Goal: Task Accomplishment & Management: Manage account settings

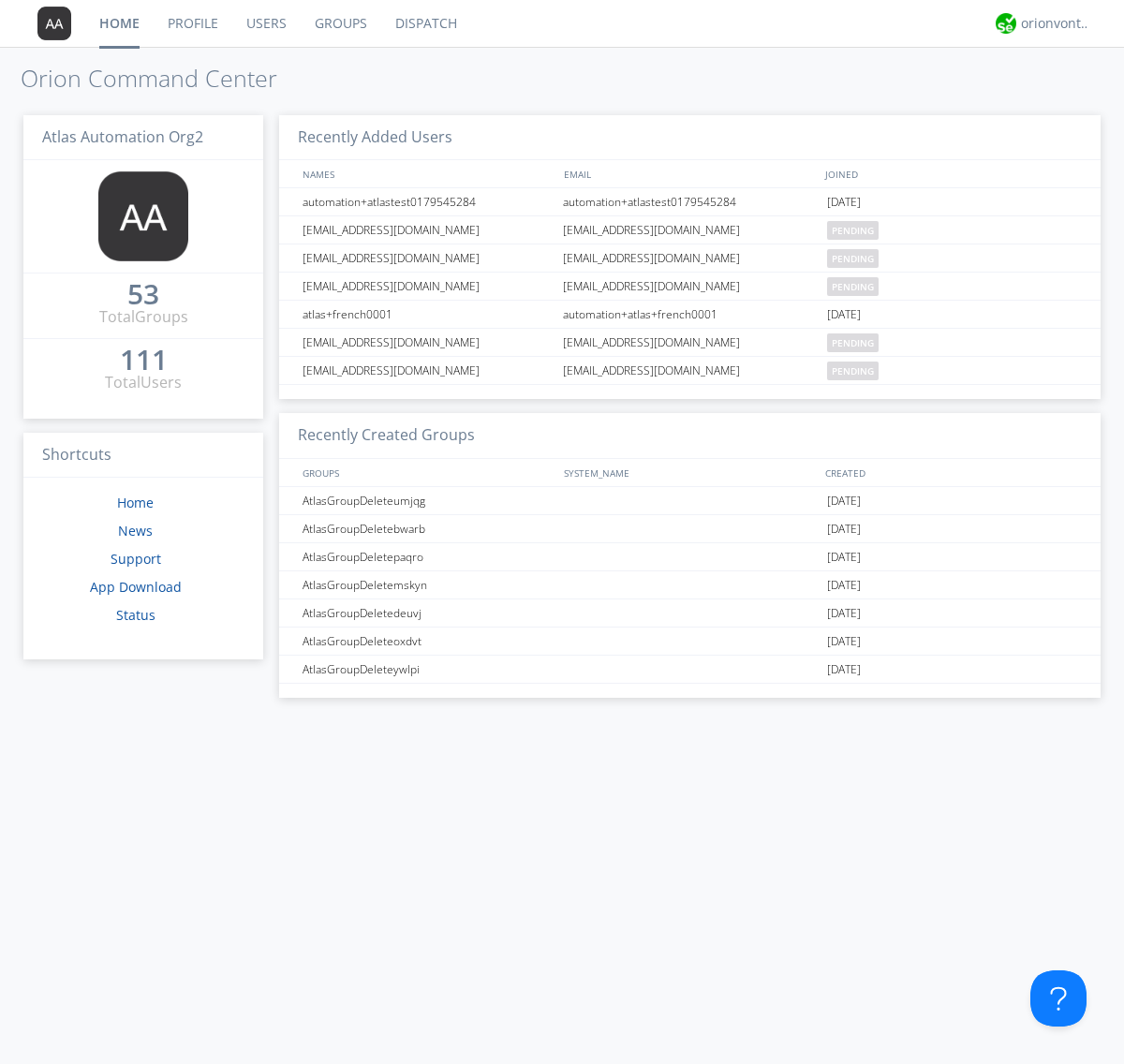
click at [339, 24] on link "Groups" at bounding box center [341, 23] width 81 height 47
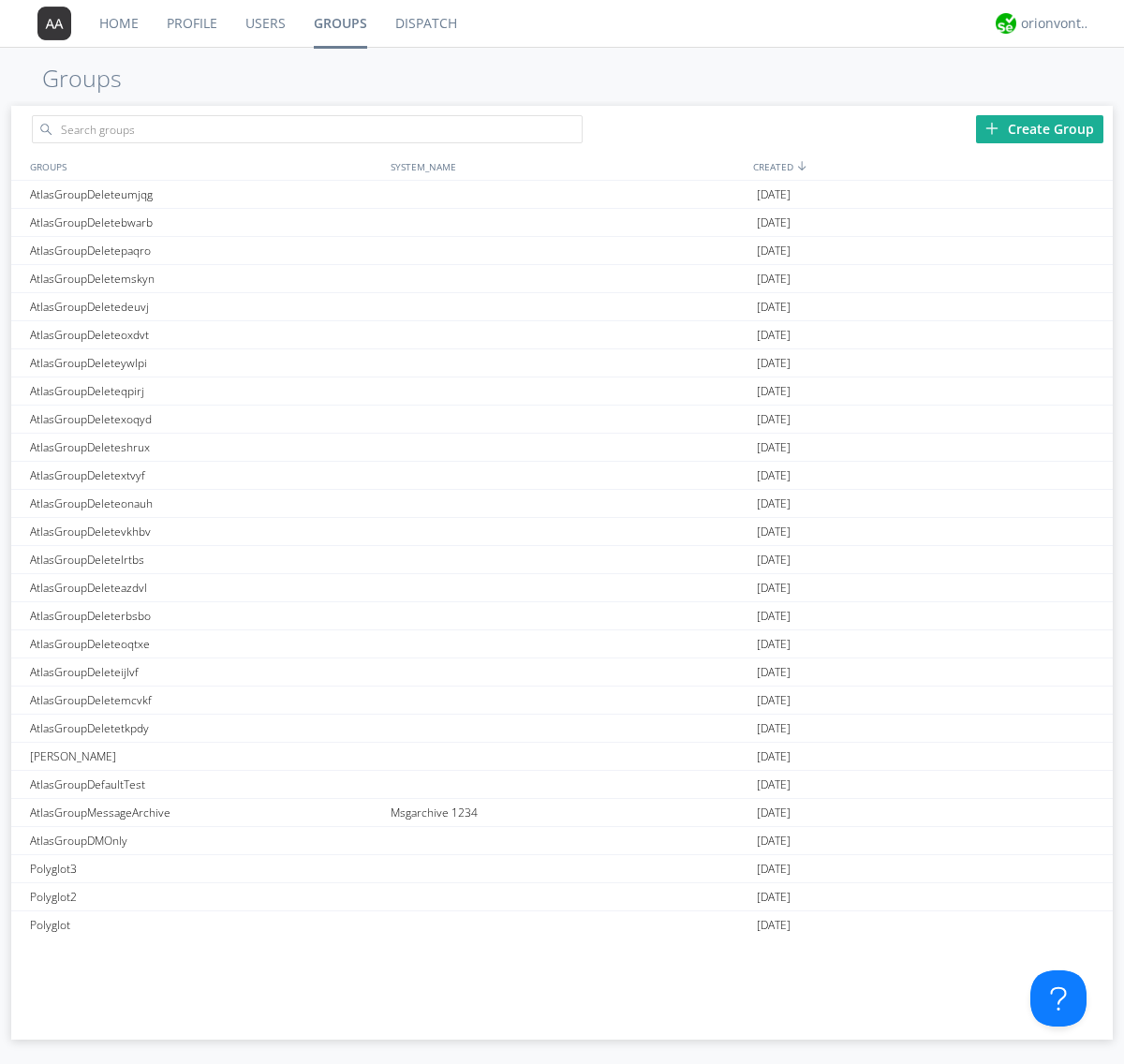
click at [1040, 128] on div "Create Group" at bounding box center [1040, 129] width 128 height 29
click at [339, 24] on link "Groups" at bounding box center [341, 23] width 82 height 47
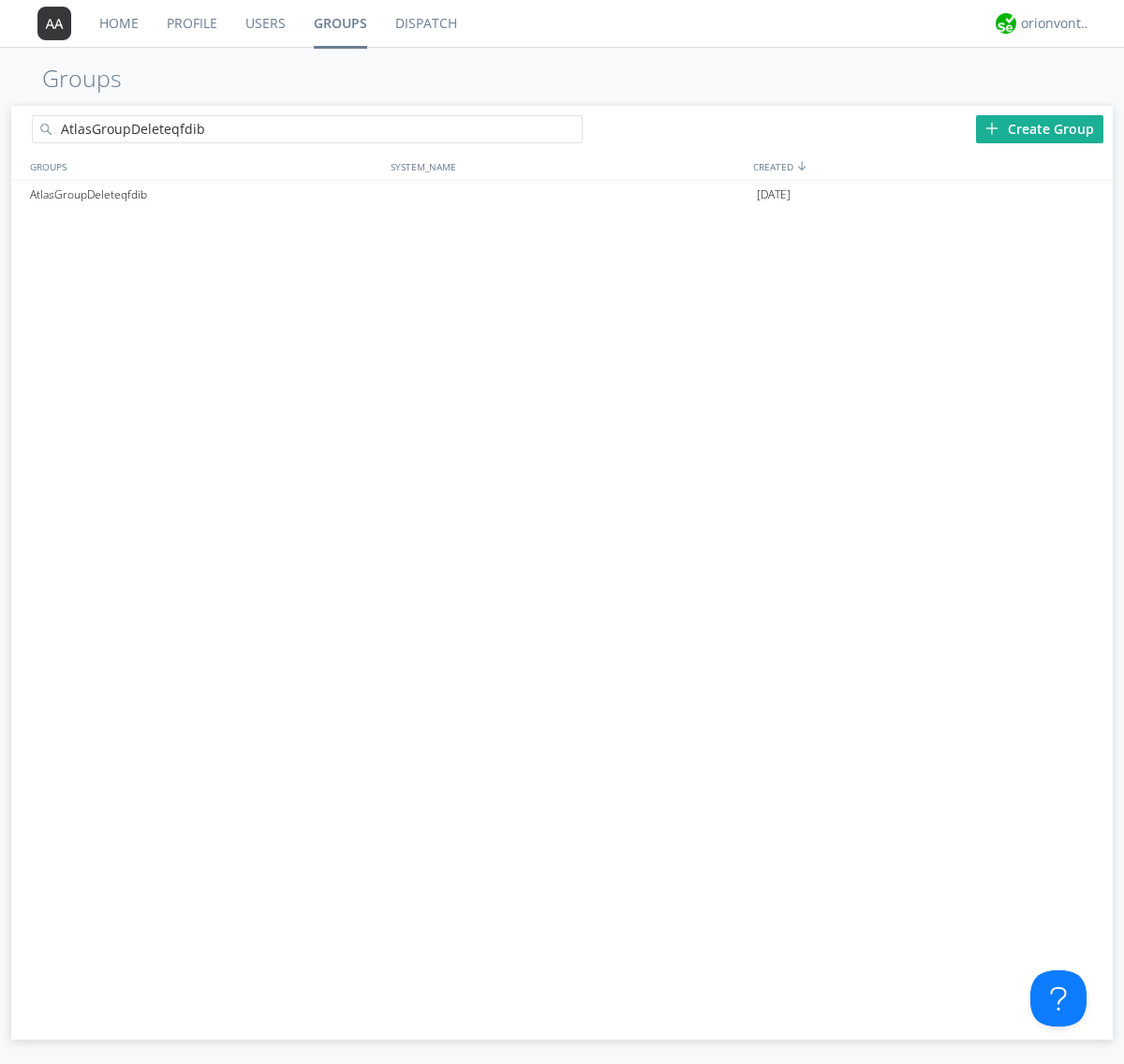
type input "AtlasGroupDeleteqfdib"
click at [573, 132] on div at bounding box center [574, 133] width 19 height 19
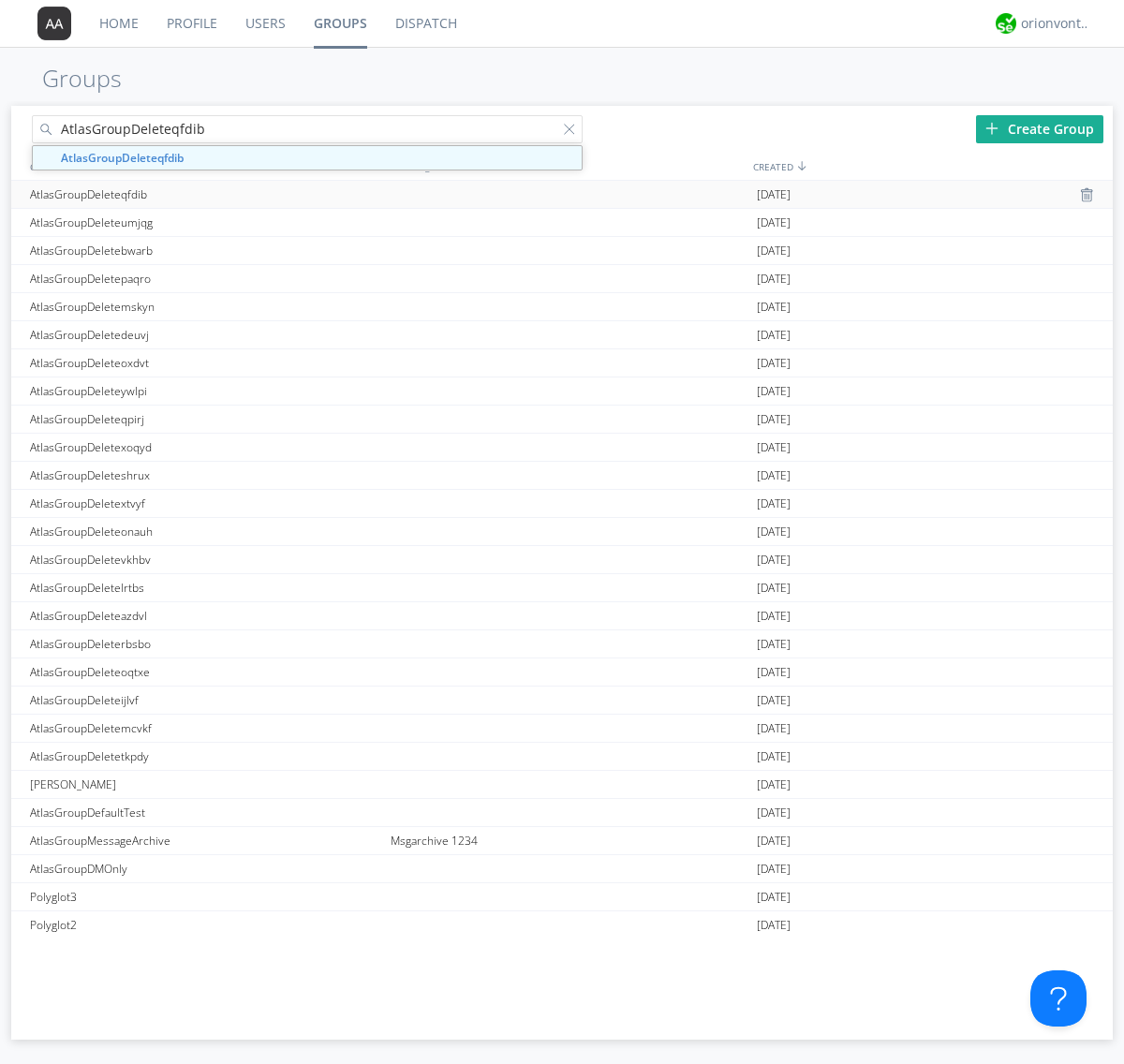
type input "AtlasGroupDeleteqfdib"
click at [206, 194] on div "AtlasGroupDeleteqfdib" at bounding box center [206, 194] width 361 height 28
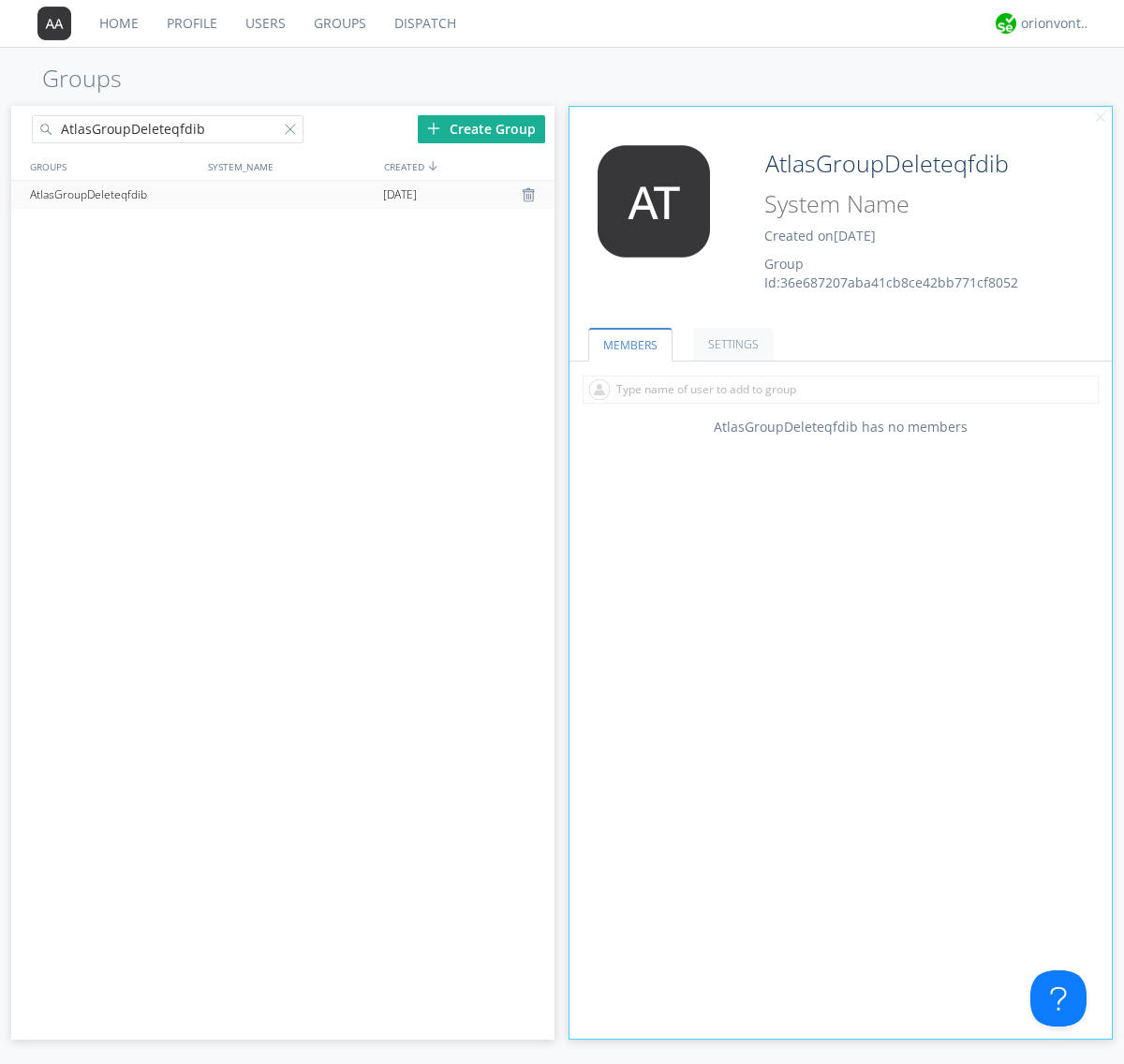
click at [731, 344] on link "SETTINGS" at bounding box center [733, 345] width 81 height 32
click at [530, 195] on div at bounding box center [531, 195] width 19 height 15
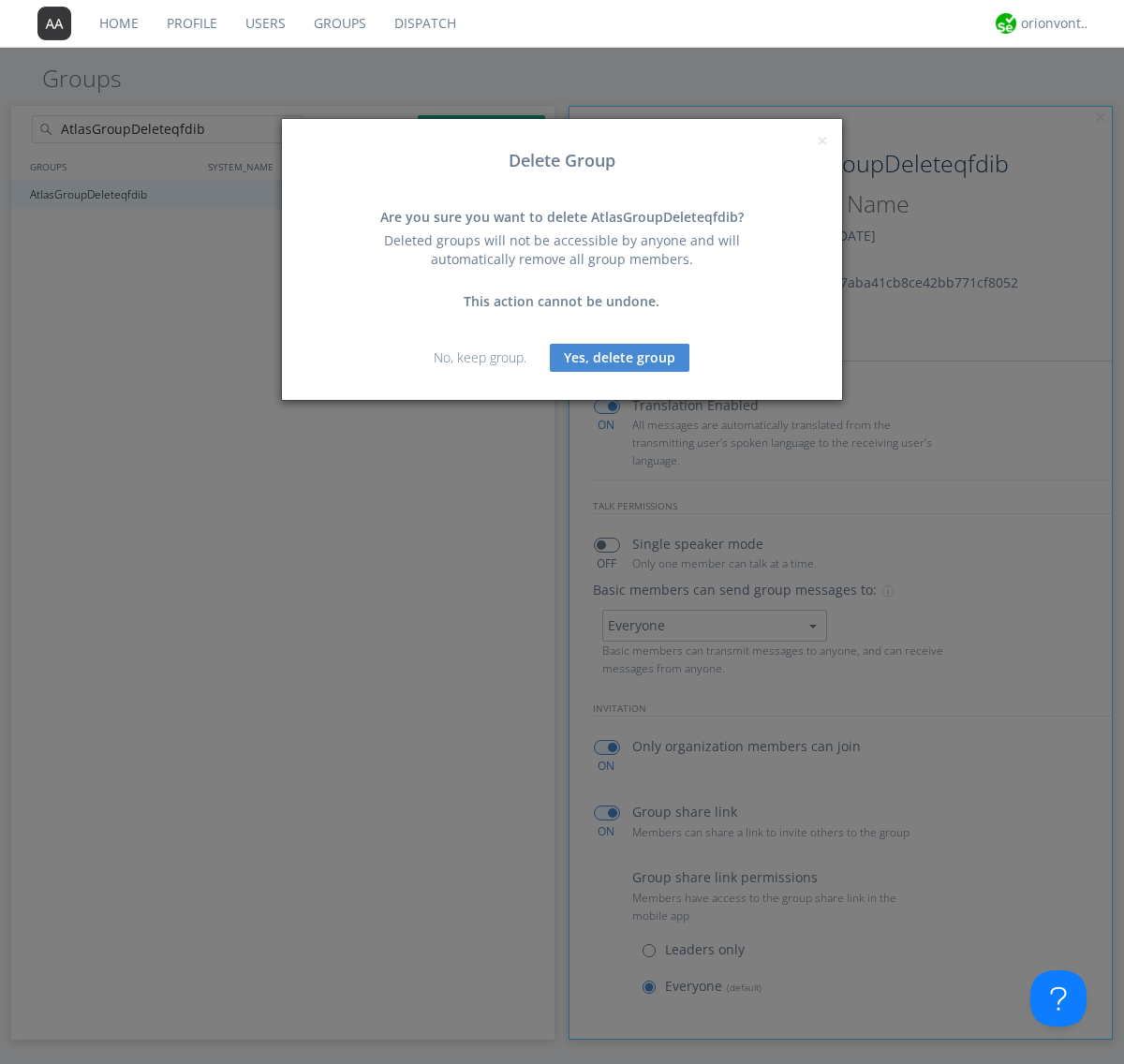
click at [621, 357] on button "Yes, delete group" at bounding box center [620, 358] width 140 height 29
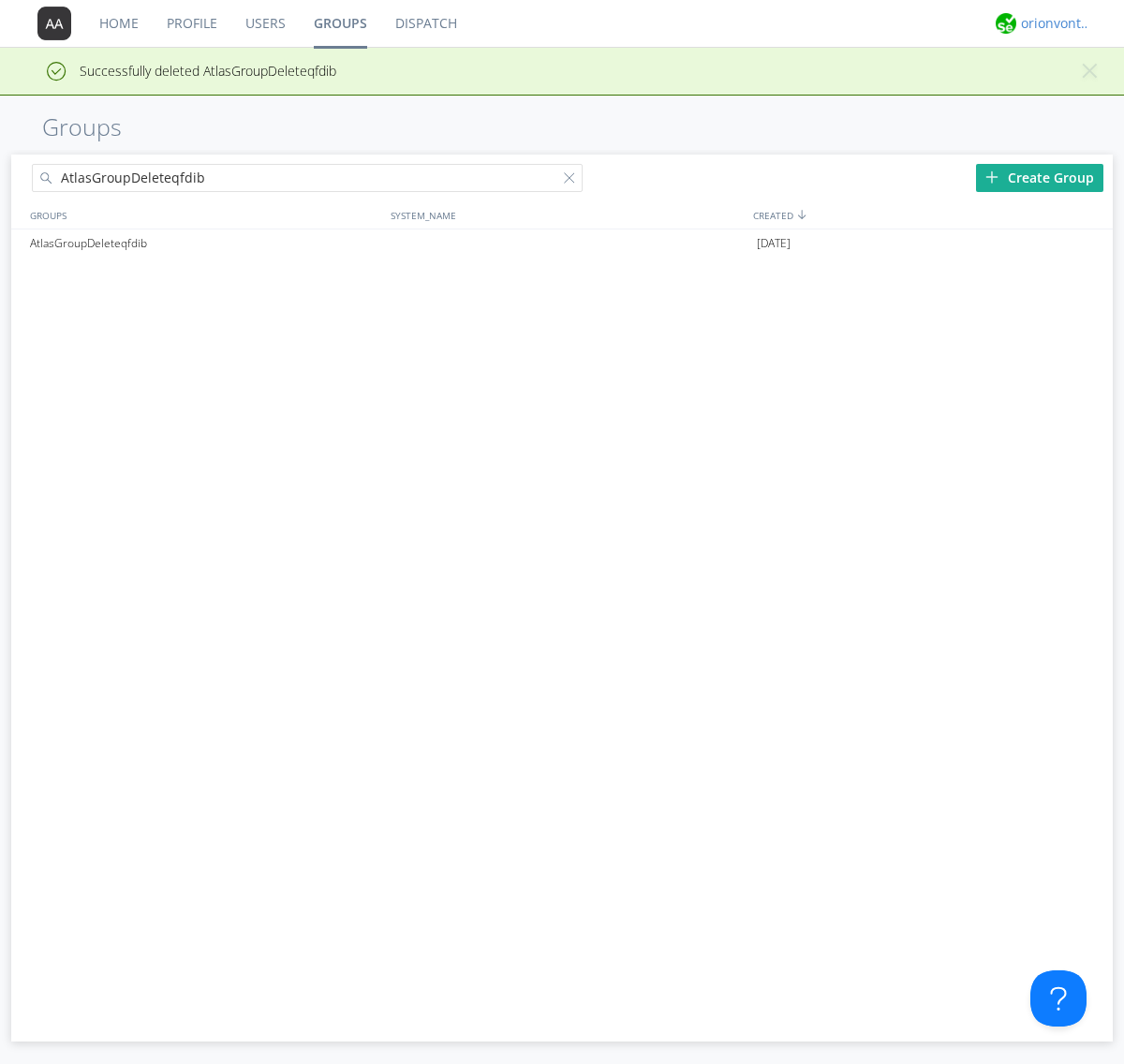
click at [1051, 24] on div "orionvontas+atlas+automation+org2" at bounding box center [1056, 24] width 70 height 19
